Goal: Entertainment & Leisure: Consume media (video, audio)

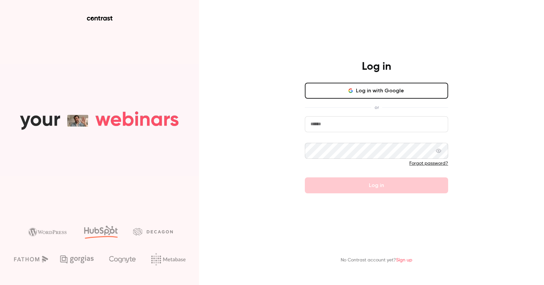
click at [366, 93] on button "Log in with Google" at bounding box center [376, 91] width 143 height 16
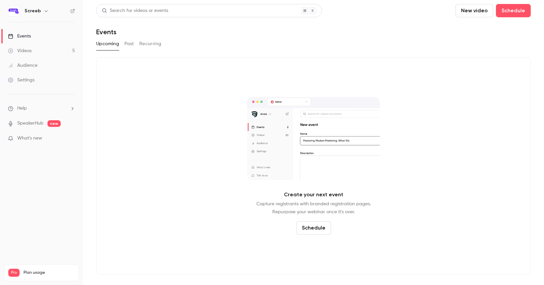
click at [32, 51] on link "Videos 5" at bounding box center [41, 50] width 83 height 15
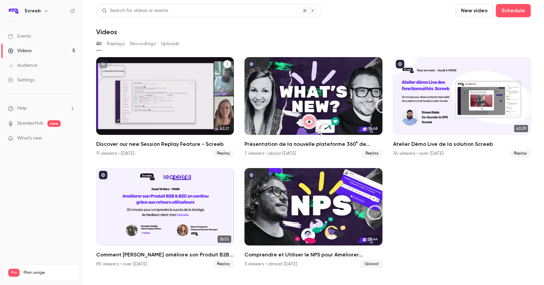
click at [184, 110] on div "Discover our new Session Replay Feature - Screeb" at bounding box center [165, 96] width 138 height 78
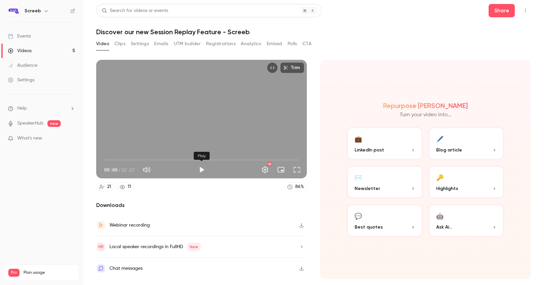
click at [203, 171] on button "Play" at bounding box center [201, 169] width 13 height 13
click at [116, 160] on span "00:02" at bounding box center [201, 159] width 195 height 11
click at [124, 159] on span "05:21" at bounding box center [201, 159] width 195 height 11
click at [131, 159] on span "07:14" at bounding box center [201, 159] width 195 height 11
click at [140, 159] on span "07:15" at bounding box center [201, 159] width 195 height 11
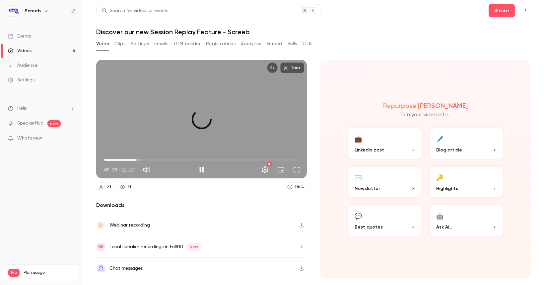
click at [136, 159] on span "08:34" at bounding box center [136, 160] width 2 height 2
drag, startPoint x: 136, startPoint y: 159, endPoint x: 158, endPoint y: 162, distance: 22.1
click at [159, 161] on span "14:50" at bounding box center [159, 160] width 2 height 2
drag, startPoint x: 159, startPoint y: 160, endPoint x: 154, endPoint y: 160, distance: 4.7
click at [154, 160] on span "13:29" at bounding box center [154, 160] width 2 height 2
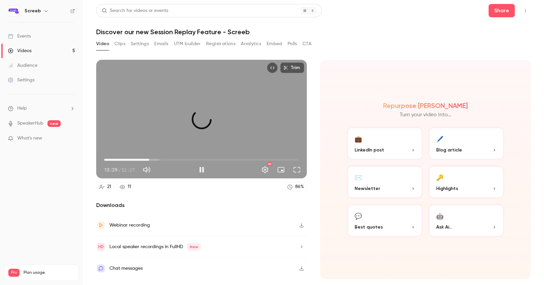
drag, startPoint x: 154, startPoint y: 160, endPoint x: 149, endPoint y: 160, distance: 5.0
click at [149, 160] on span "12:09" at bounding box center [149, 160] width 2 height 2
drag, startPoint x: 150, startPoint y: 159, endPoint x: 162, endPoint y: 159, distance: 12.3
click at [162, 159] on span "15:38" at bounding box center [162, 160] width 2 height 2
drag, startPoint x: 162, startPoint y: 158, endPoint x: 190, endPoint y: 158, distance: 28.2
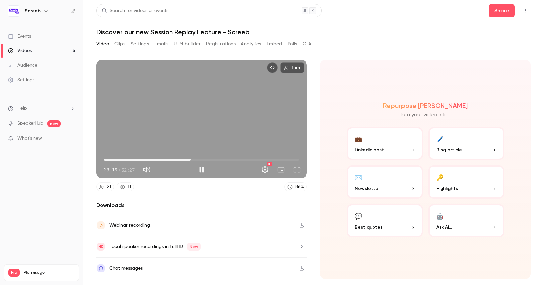
click at [190, 159] on span "23:19" at bounding box center [191, 160] width 2 height 2
drag, startPoint x: 192, startPoint y: 160, endPoint x: 205, endPoint y: 161, distance: 13.3
click at [205, 161] on span "26:59" at bounding box center [204, 160] width 2 height 2
drag, startPoint x: 204, startPoint y: 159, endPoint x: 214, endPoint y: 160, distance: 10.0
click at [214, 160] on span "29:34" at bounding box center [214, 160] width 2 height 2
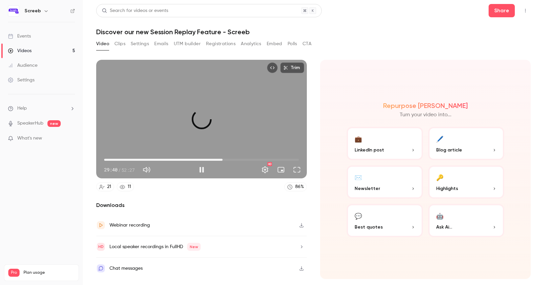
drag, startPoint x: 214, startPoint y: 160, endPoint x: 223, endPoint y: 160, distance: 8.7
click at [223, 160] on span "31:54" at bounding box center [223, 160] width 2 height 2
drag, startPoint x: 223, startPoint y: 160, endPoint x: 218, endPoint y: 160, distance: 4.3
click at [218, 160] on span "30:44" at bounding box center [218, 160] width 2 height 2
drag, startPoint x: 218, startPoint y: 160, endPoint x: 214, endPoint y: 159, distance: 4.1
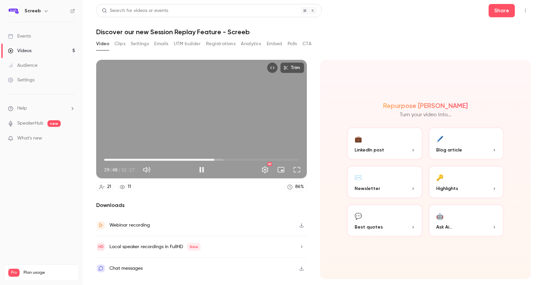
click at [214, 159] on span "29:40" at bounding box center [214, 160] width 2 height 2
click at [217, 159] on span "30:22" at bounding box center [217, 160] width 2 height 2
click at [201, 169] on button "Pause" at bounding box center [201, 169] width 13 height 13
click at [202, 169] on button "Play" at bounding box center [201, 169] width 13 height 13
click at [217, 159] on span "30:17" at bounding box center [217, 160] width 2 height 2
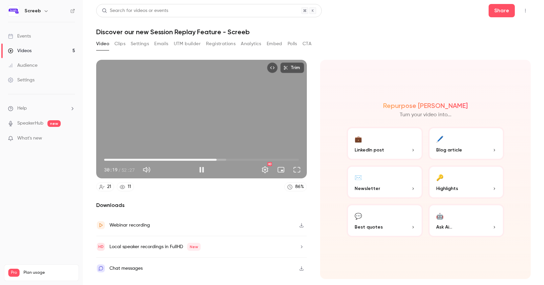
click at [221, 159] on span "30:19" at bounding box center [201, 159] width 195 height 11
click at [218, 160] on span "30:39" at bounding box center [218, 160] width 2 height 2
click at [269, 159] on span "42:28" at bounding box center [201, 159] width 195 height 11
click at [274, 159] on span "45:50" at bounding box center [201, 159] width 195 height 11
click at [283, 160] on span "48:15" at bounding box center [201, 159] width 195 height 11
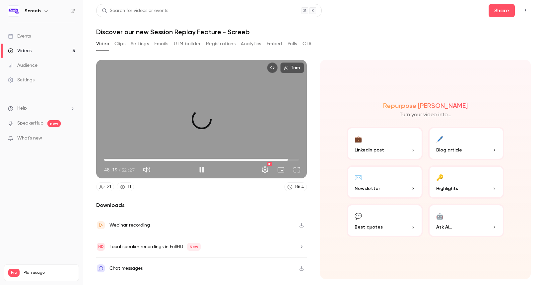
click at [288, 159] on span "49:30" at bounding box center [201, 159] width 195 height 11
click at [293, 159] on span "49:33" at bounding box center [201, 159] width 195 height 11
click at [201, 171] on button "Pause" at bounding box center [201, 169] width 13 height 13
type input "******"
